Goal: Task Accomplishment & Management: Use online tool/utility

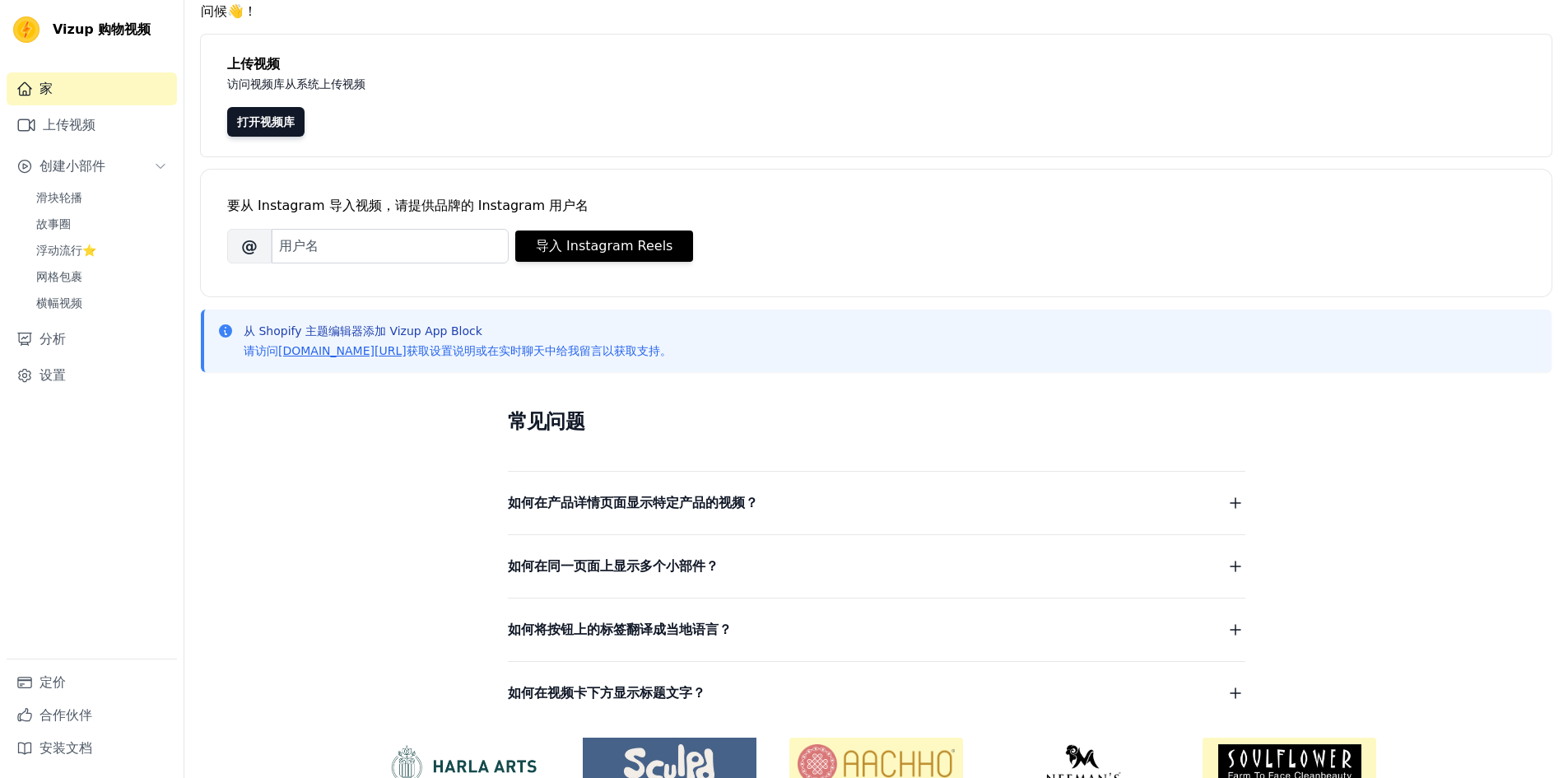
scroll to position [63, 0]
click at [290, 124] on font "打开视频库" at bounding box center [266, 122] width 58 height 13
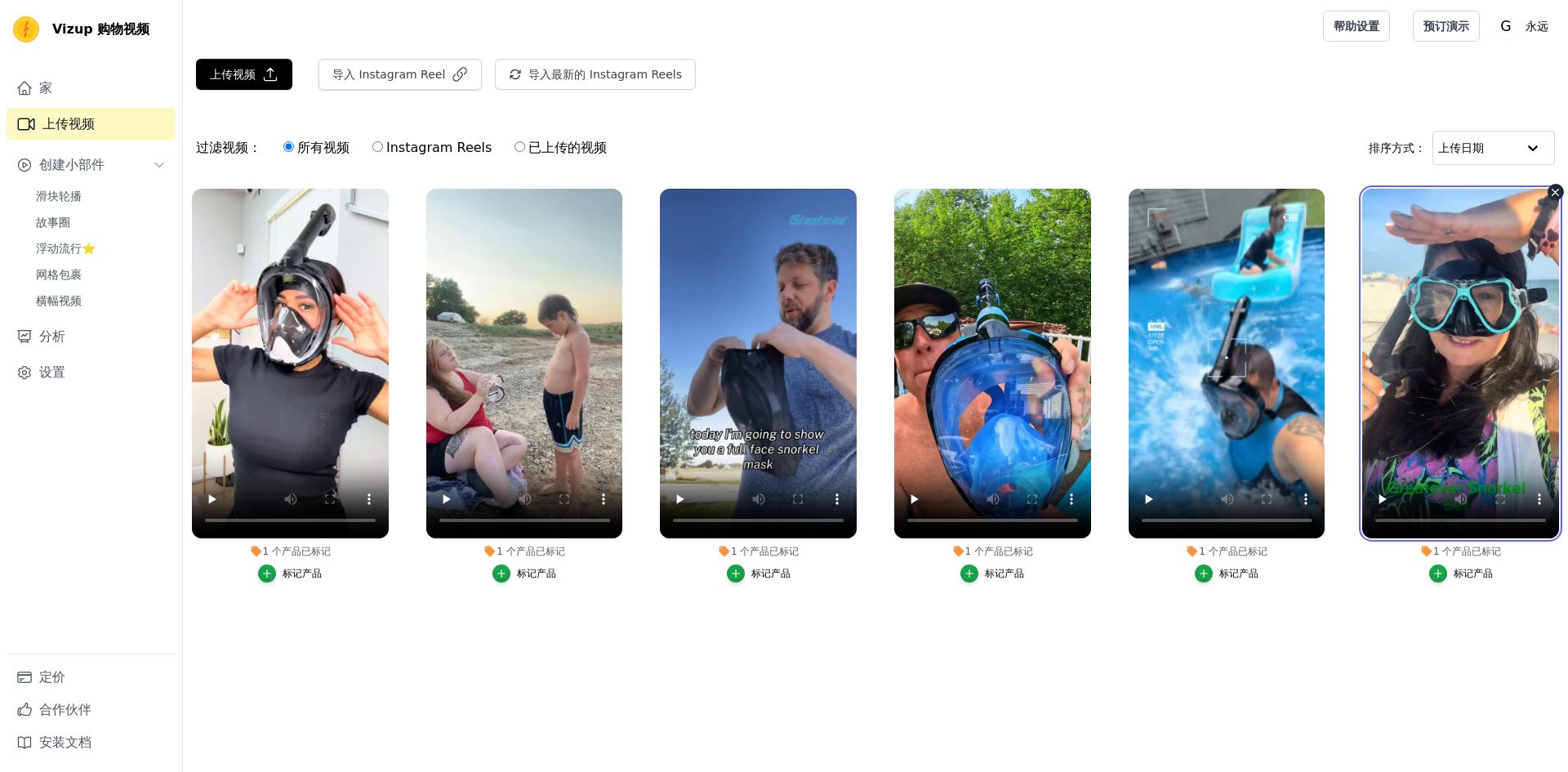
click at [1418, 314] on video at bounding box center [1461, 363] width 197 height 350
click at [1464, 326] on video at bounding box center [1461, 363] width 197 height 350
click at [1469, 575] on font "标记产品" at bounding box center [1474, 573] width 39 height 11
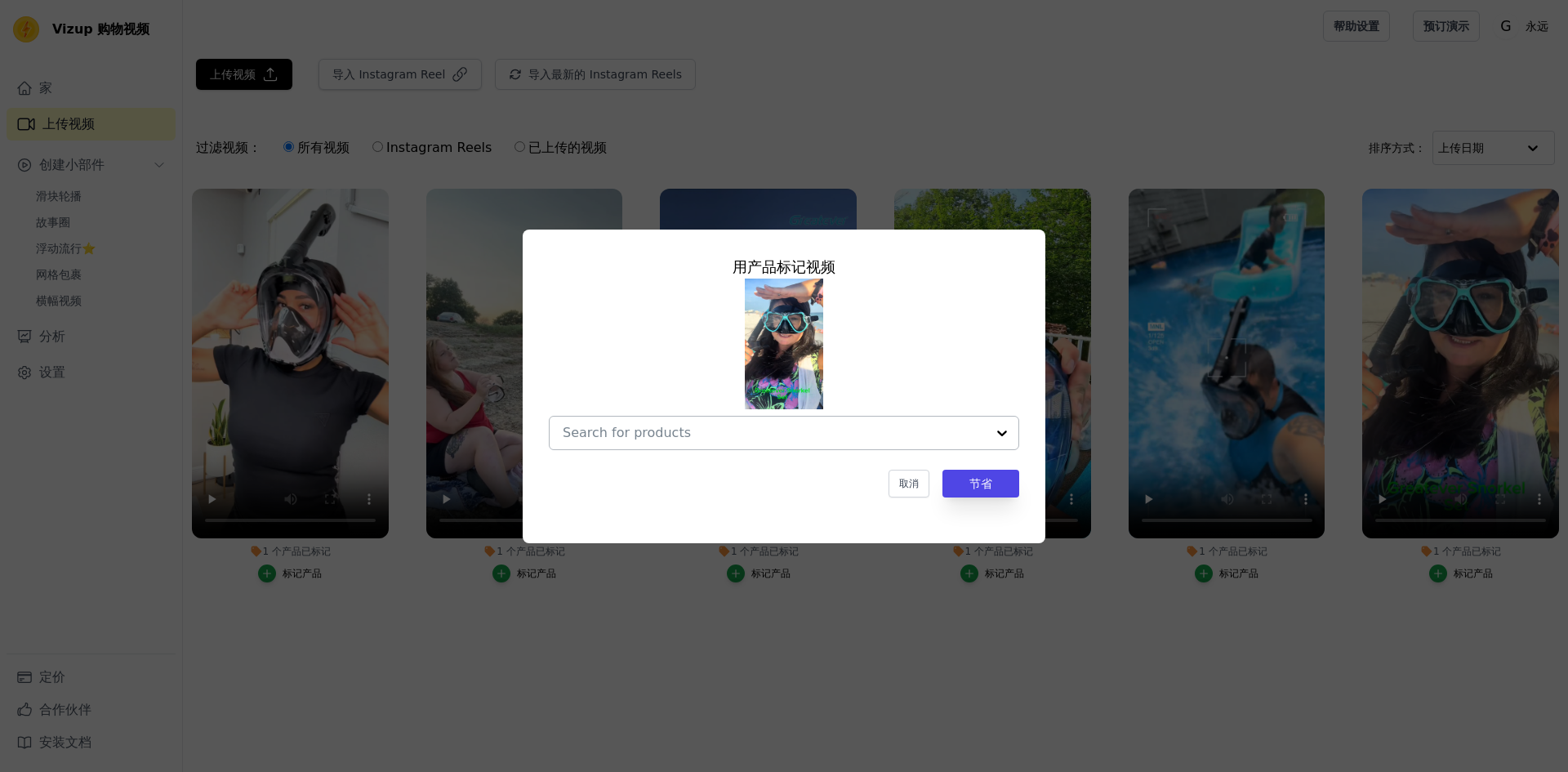
click at [808, 434] on input "1 个 产品 已标记 用产品 标记 视频 取消 节省 标记产品" at bounding box center [774, 433] width 423 height 15
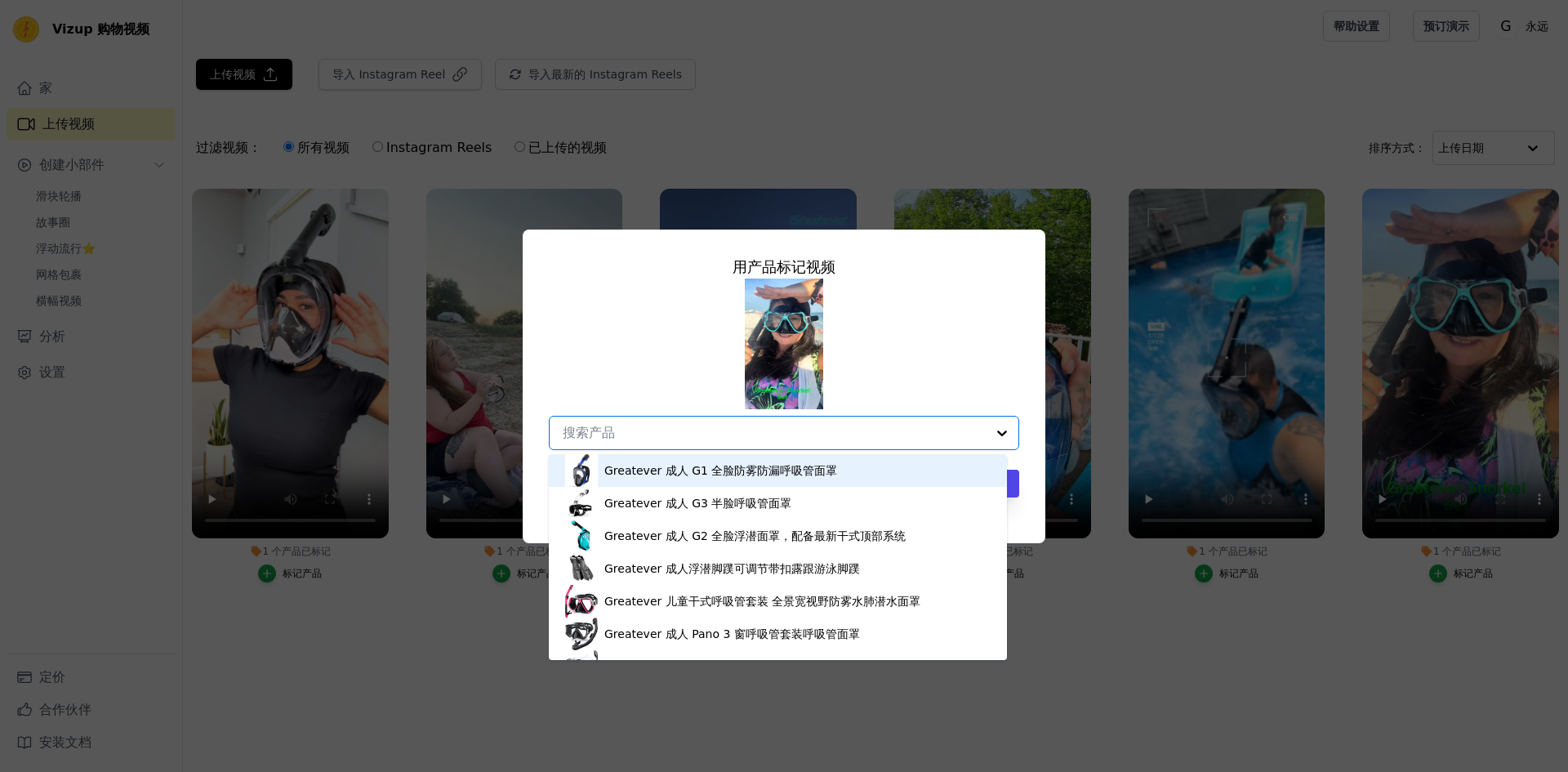
paste input "Greatever Adults Snorkel Set - Panoramic Wide View Dry Snorkel Mask"
type input "Greatever Adults Snorkel Set - Panoramic Wide View Dry Snorkel Mask"
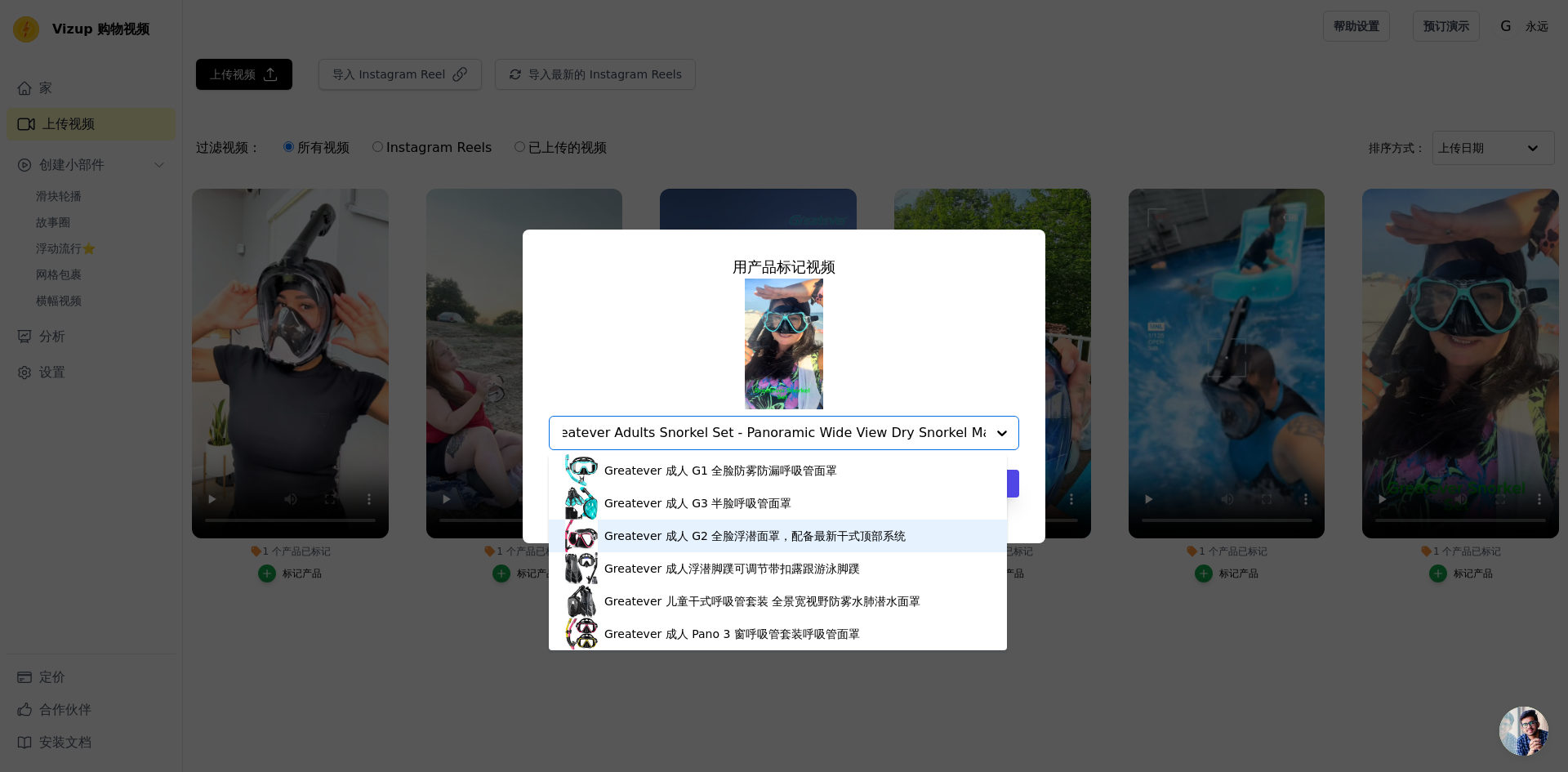
click at [738, 539] on font "Greatever 成人 G2 全脸浮潜面罩，配备最新干式顶部系统" at bounding box center [755, 536] width 301 height 13
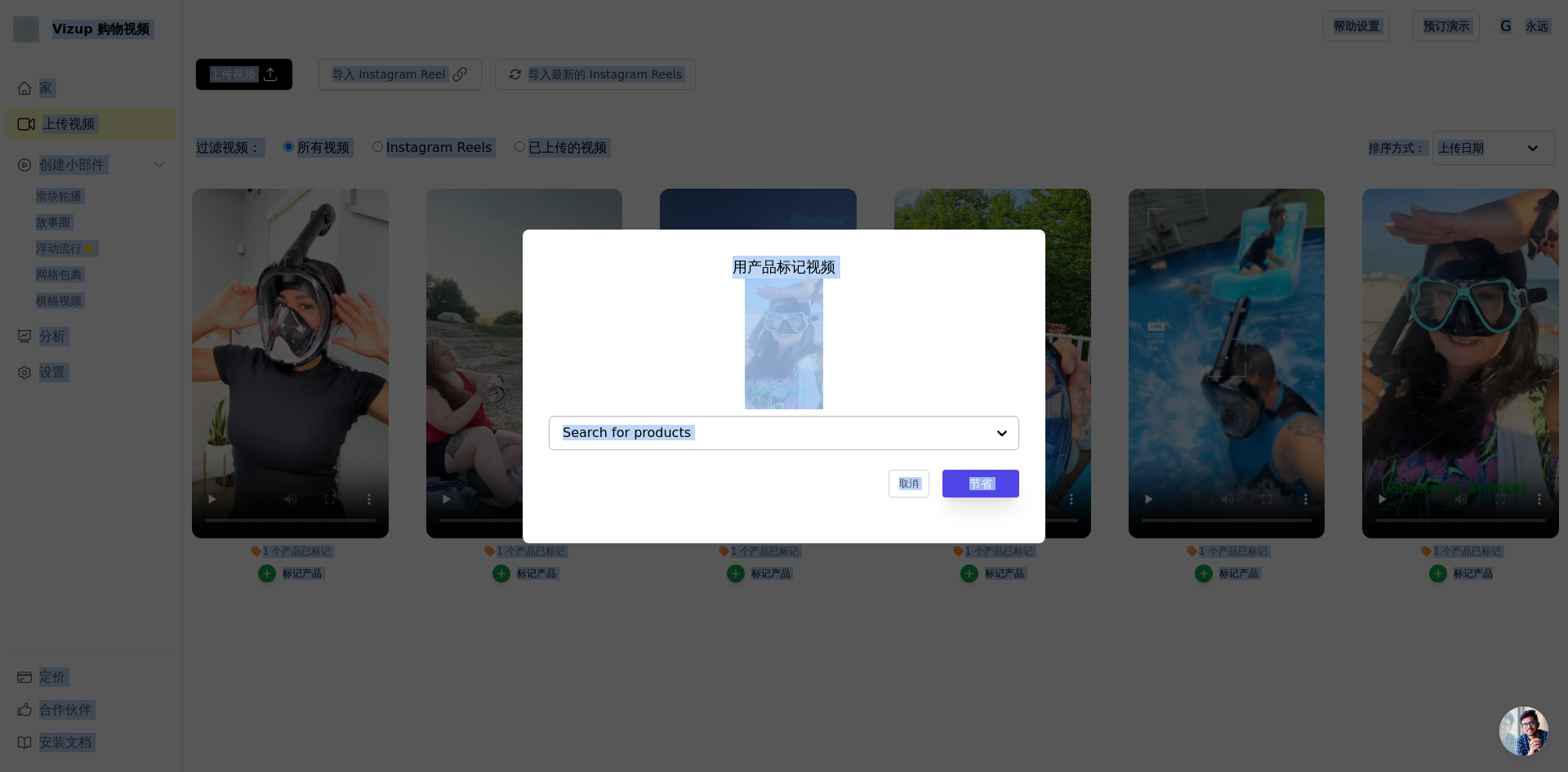
click at [860, 432] on input "1 个 产品 已标记 用产品 标记 视频 取消 节省 标记产品" at bounding box center [774, 433] width 423 height 15
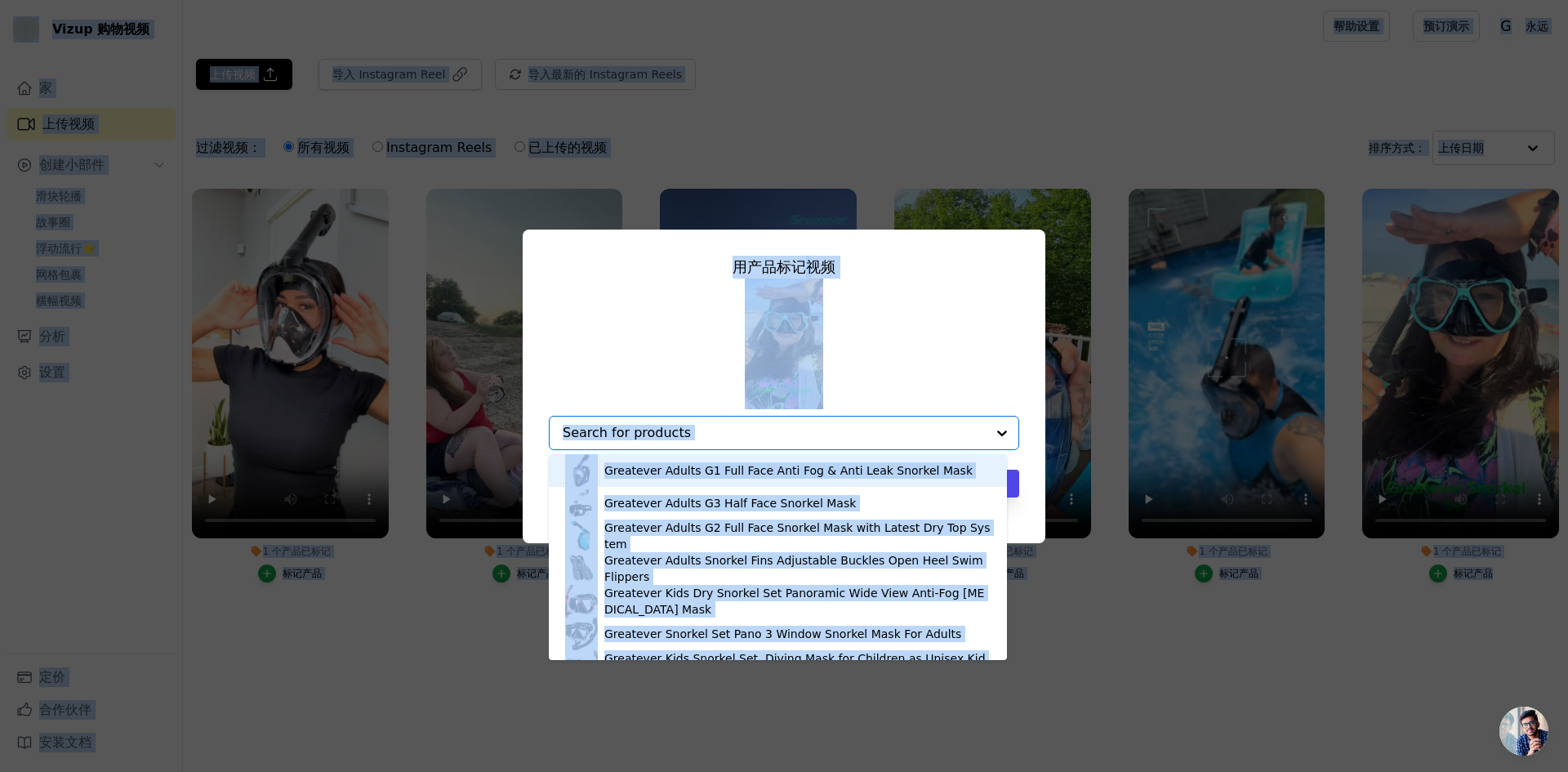
click at [842, 440] on input "1 个 产品 已标记 用产品 标记 视频 Greatever Adults G1 Full Face Anti Fog & Anti Leak Snorkel…" at bounding box center [774, 433] width 423 height 15
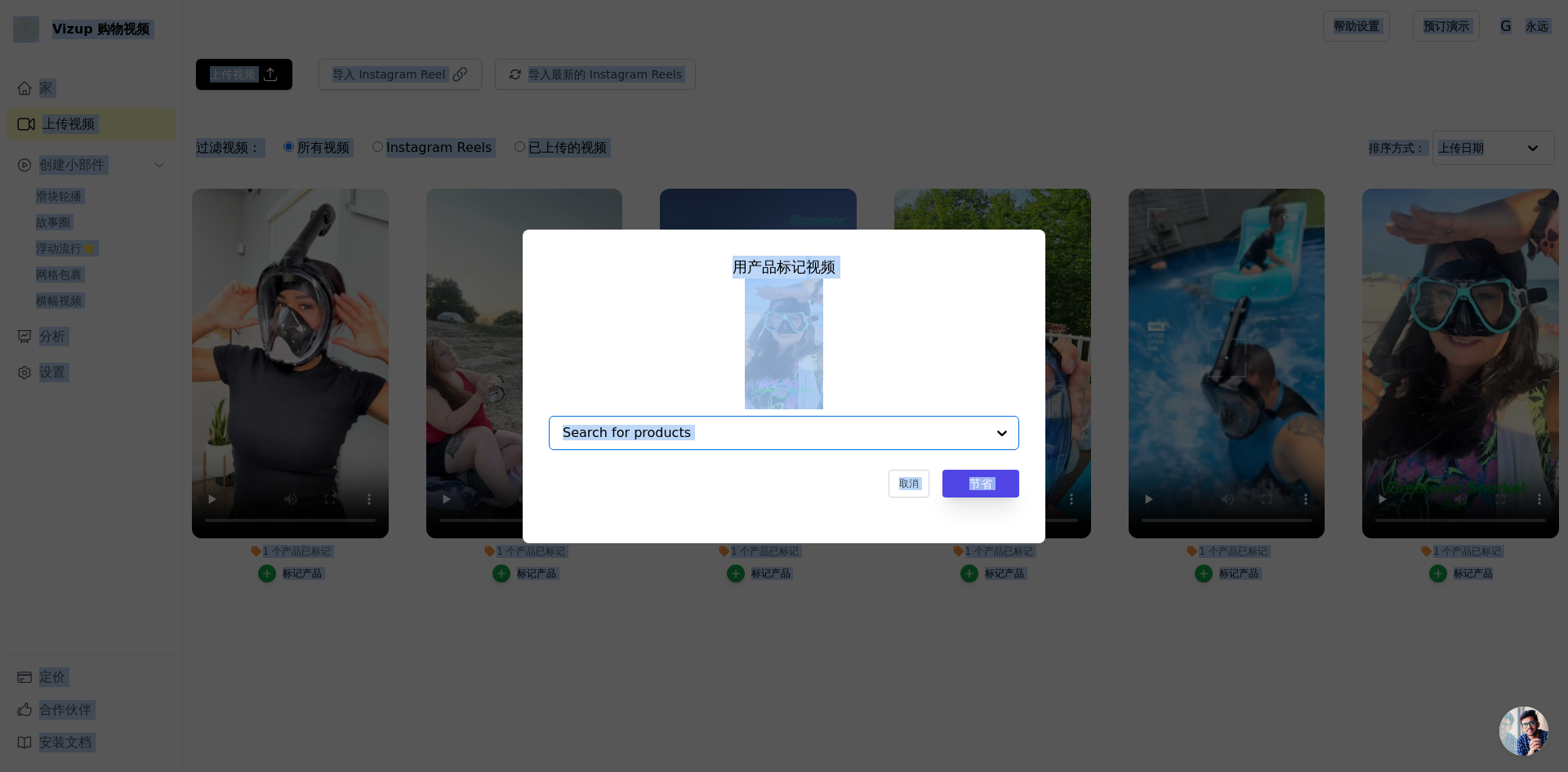
click at [814, 428] on input "1 个 产品 已标记 用产品 标记 视频 Option undefined, selected. Select is focused, type to ref…" at bounding box center [774, 433] width 423 height 15
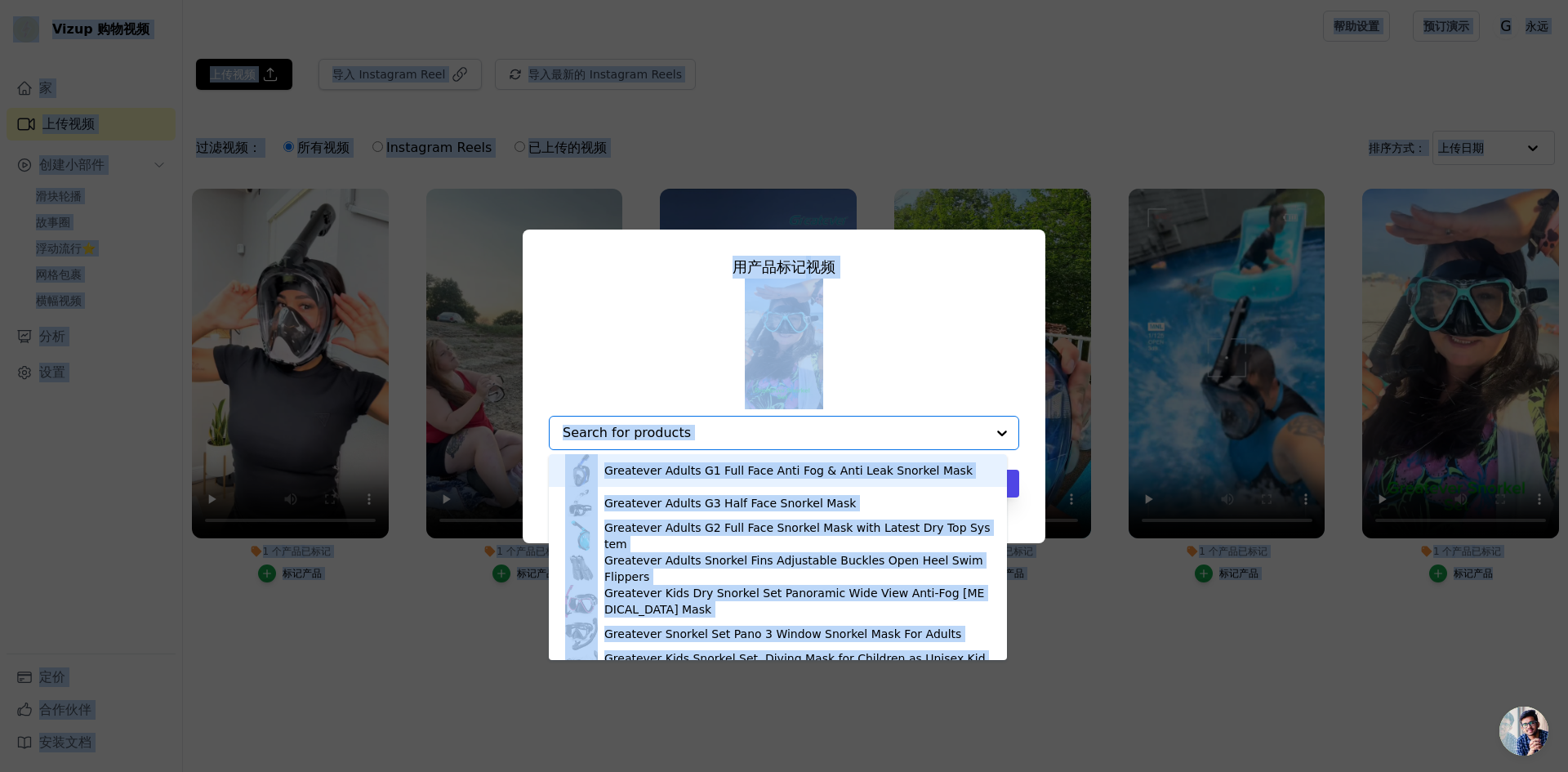
click at [792, 432] on input "1 个 产品 已标记 用产品 标记 视频 Greatever Adults G1 Full Face Anti Fog & Anti Leak Snorkel…" at bounding box center [774, 433] width 423 height 15
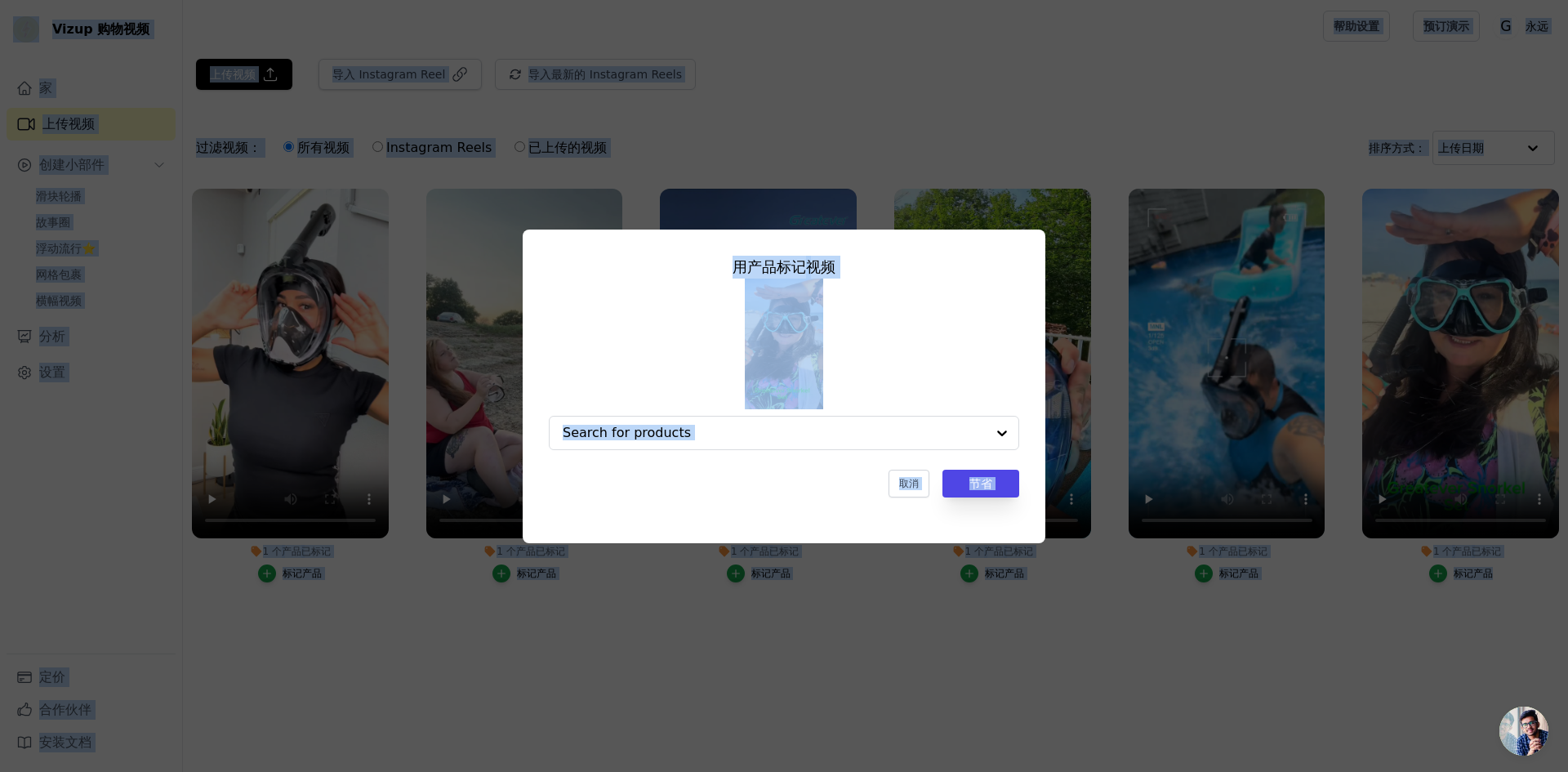
click at [927, 358] on div at bounding box center [784, 364] width 470 height 171
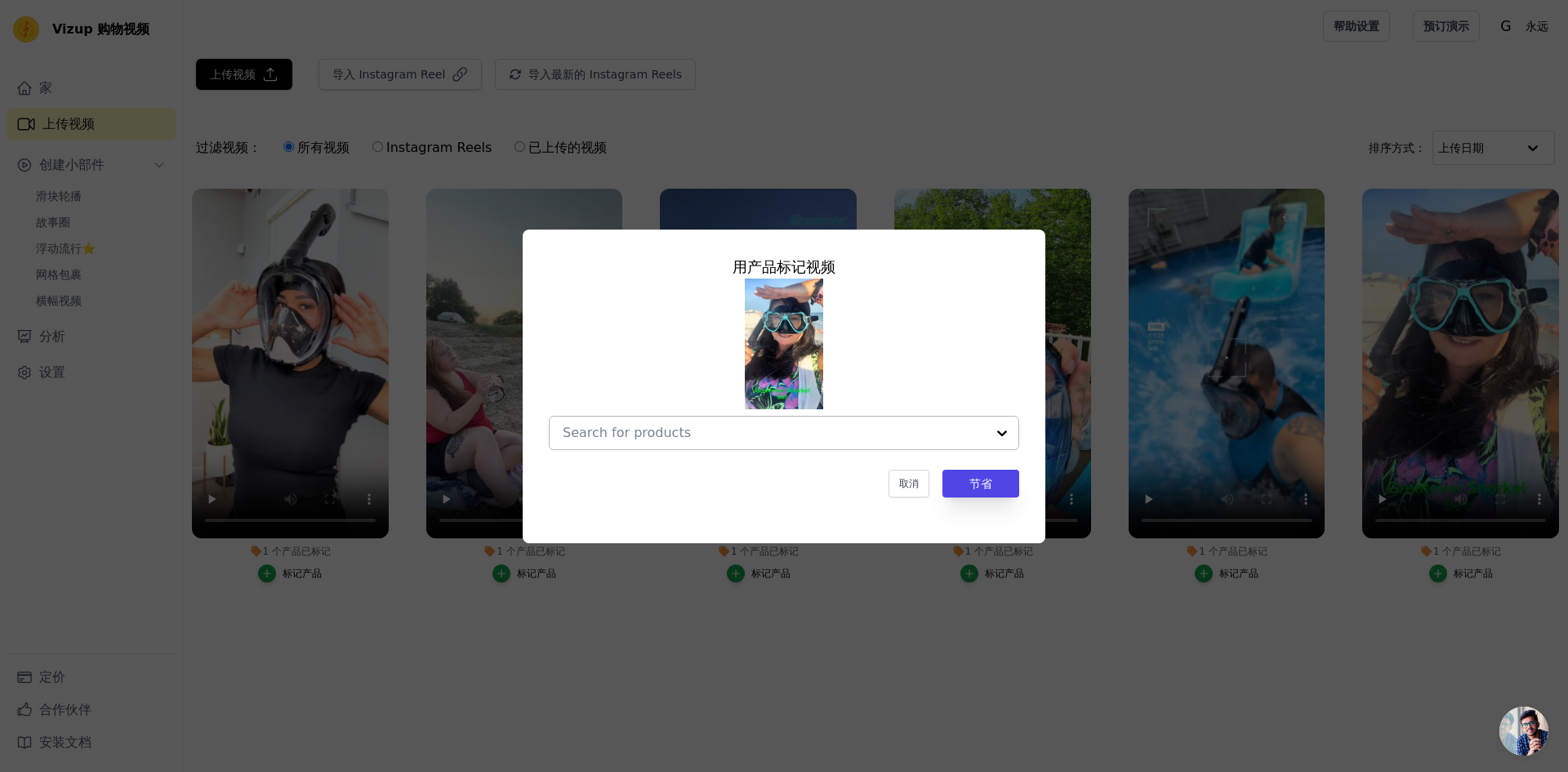
click at [826, 440] on input "1 个 产品 已标记 用产品 标记 视频 取消 节省 标记产品" at bounding box center [774, 433] width 423 height 15
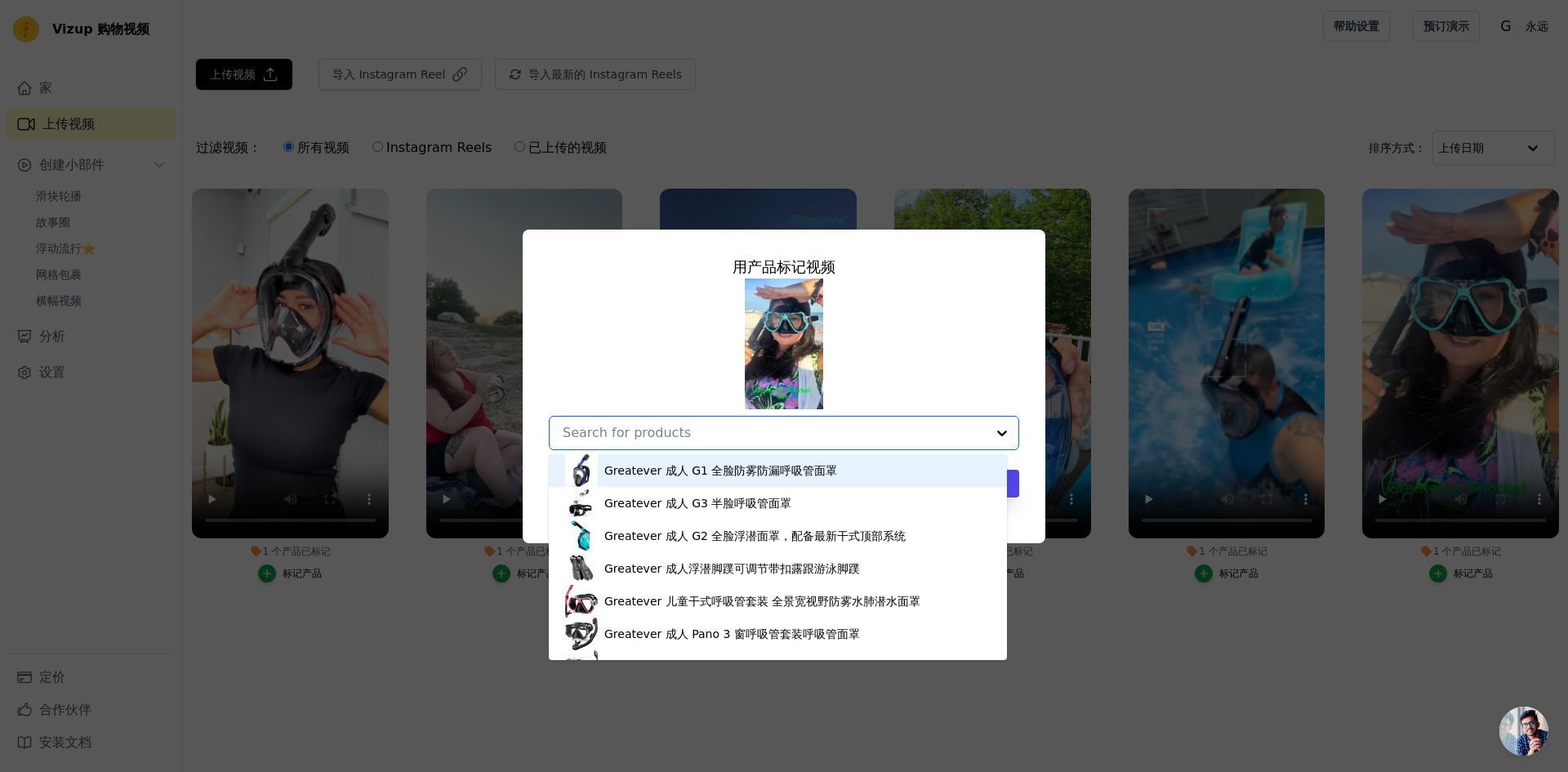
paste input "Greatever Adults Snorkel Set - Panoramic Wide View Dry Snorkel Mask"
type input "Greatever Adults Snorkel Set - Panoramic Wide View Dry Snorkel Mask"
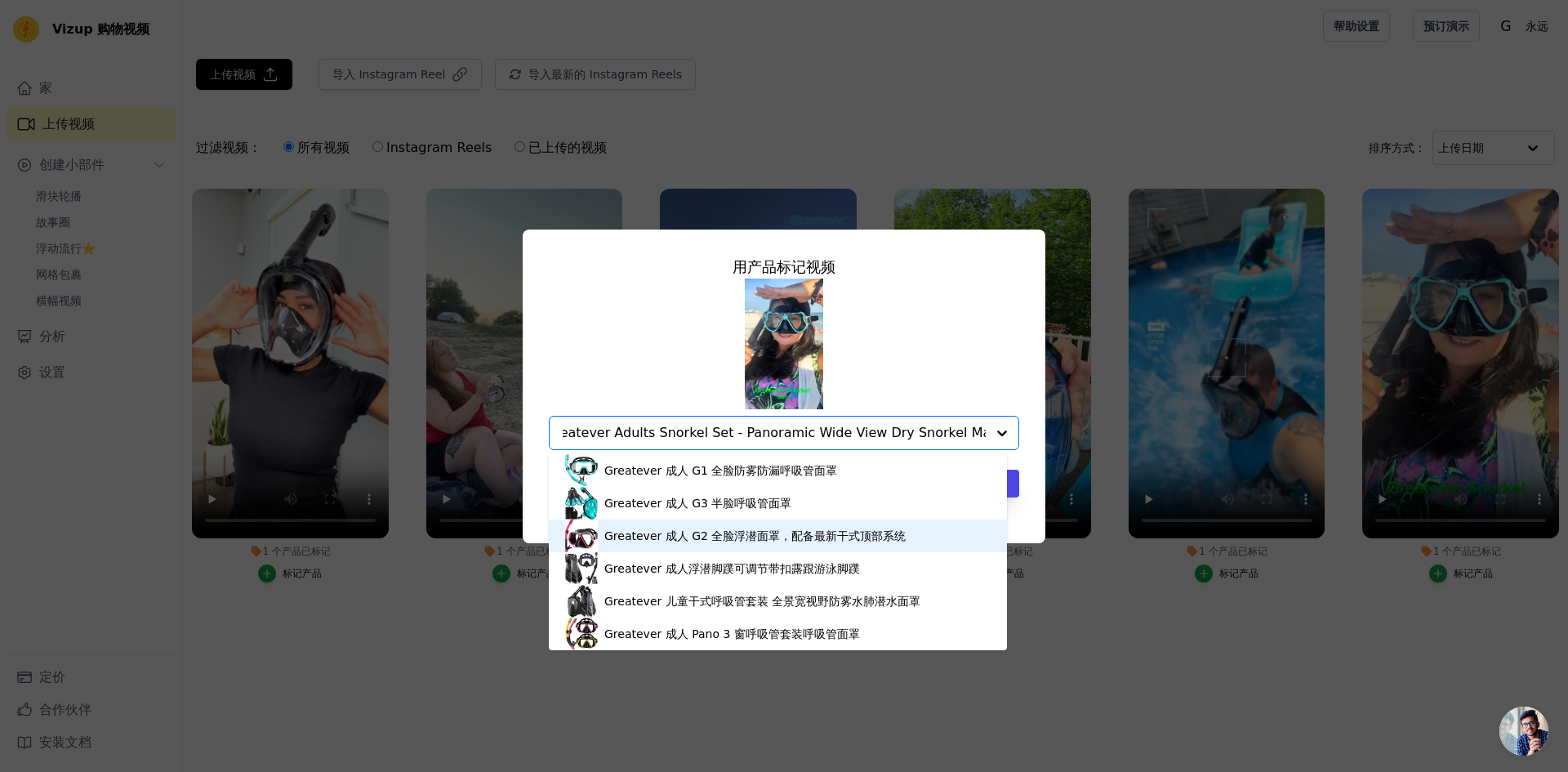
click at [767, 530] on font "Greatever 成人 G2 全脸浮潜面罩，配备最新干式顶部系统" at bounding box center [755, 536] width 301 height 13
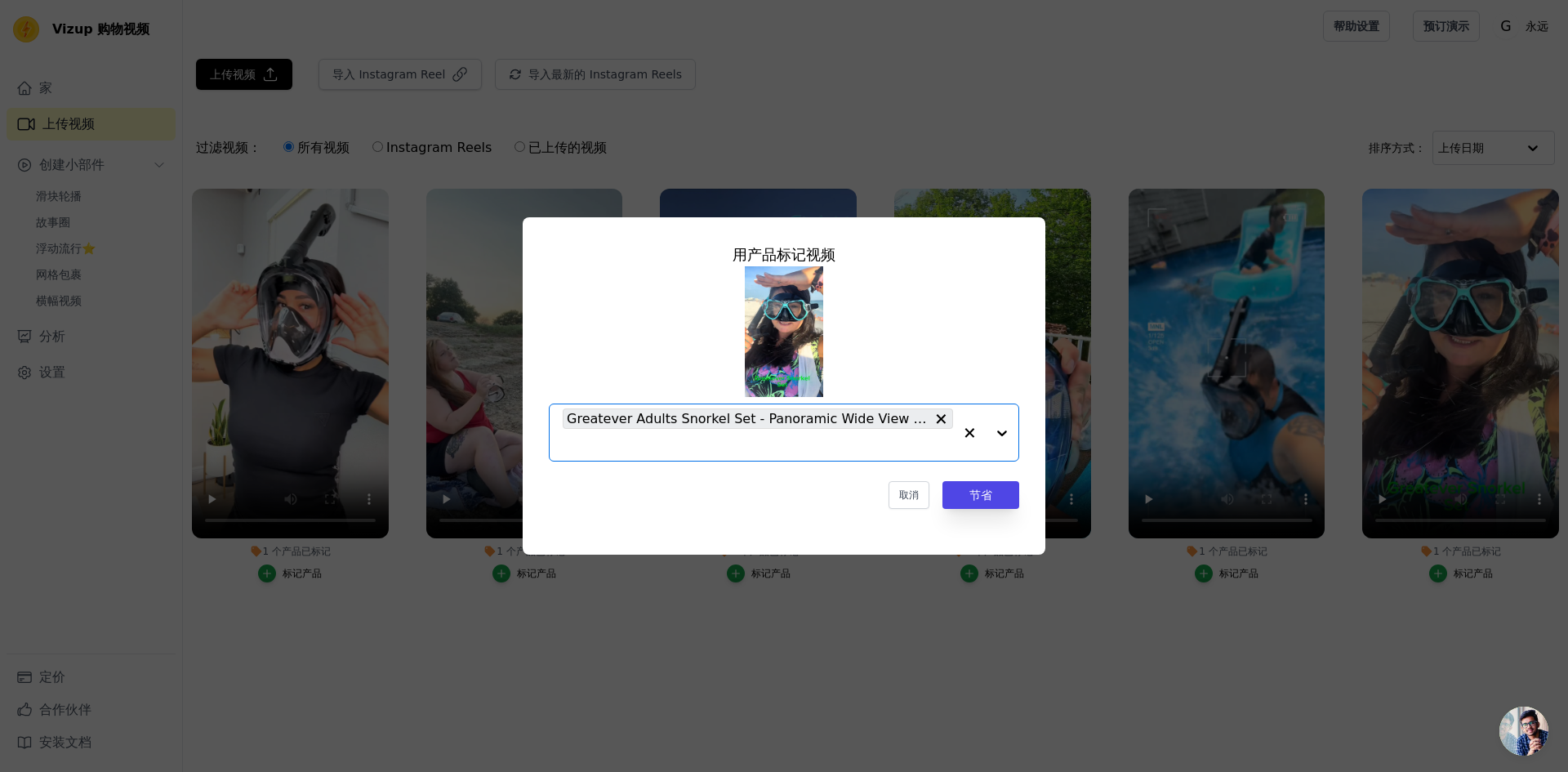
scroll to position [0, 0]
click at [977, 501] on font "节省" at bounding box center [981, 494] width 23 height 13
